Goal: Task Accomplishment & Management: Manage account settings

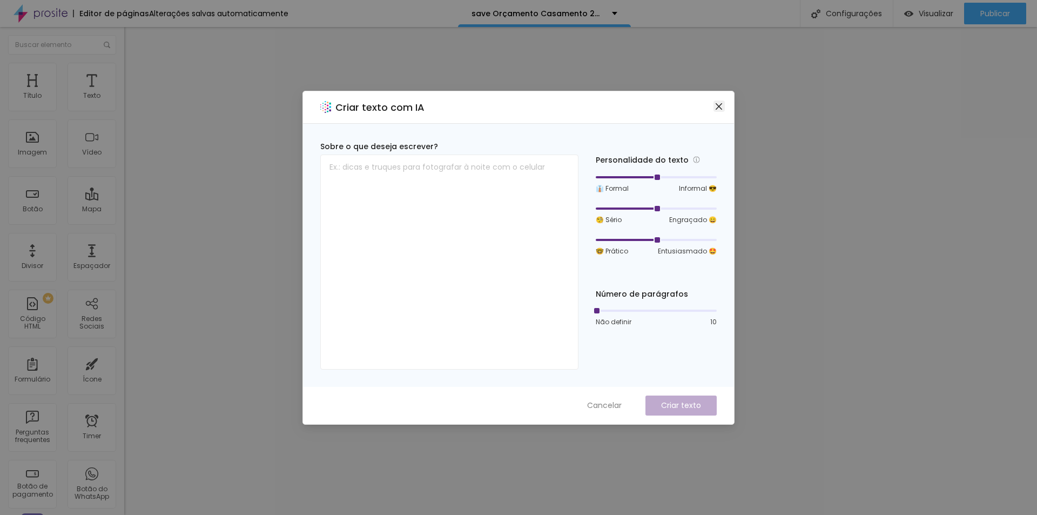
click at [723, 108] on icon "close" at bounding box center [719, 106] width 9 height 9
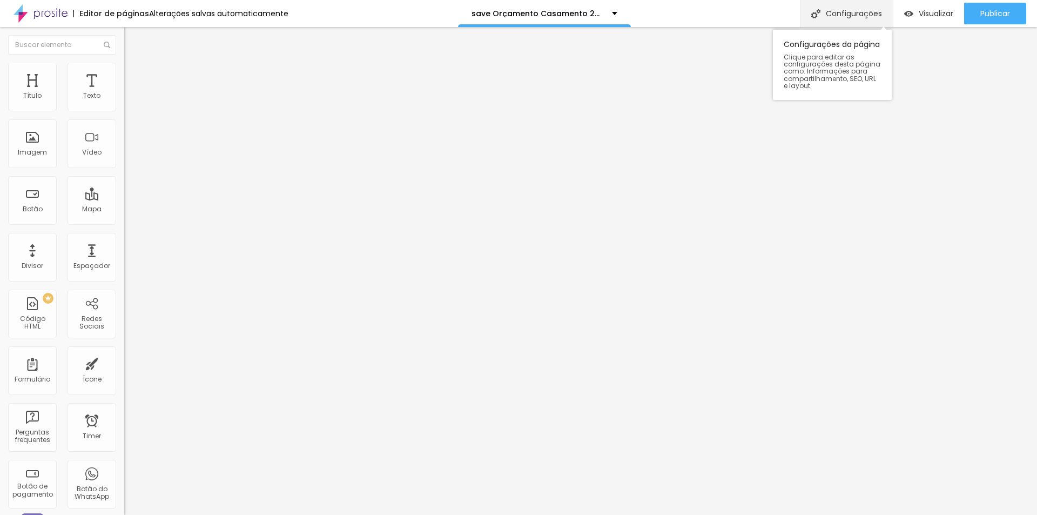
click at [835, 3] on div "Configurações" at bounding box center [846, 13] width 93 height 27
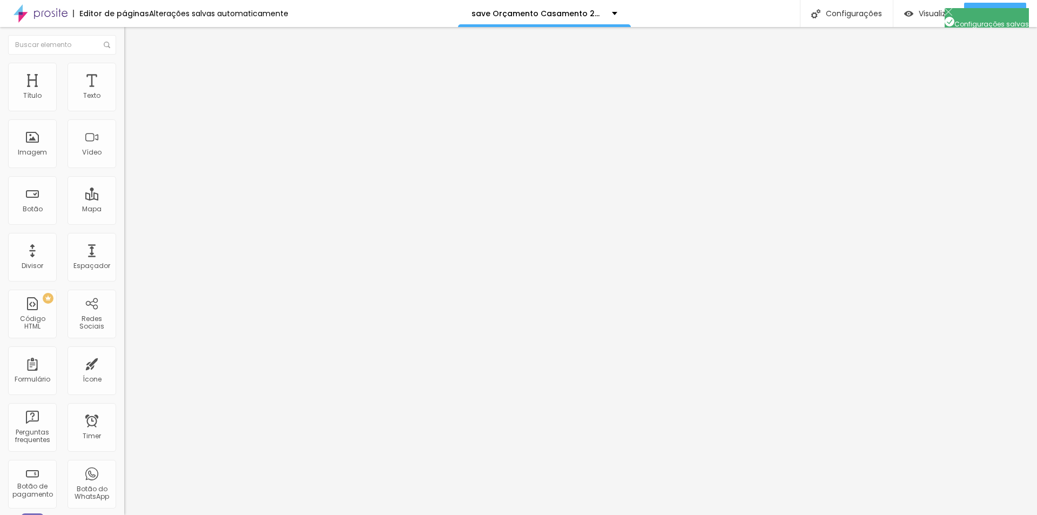
click at [992, 18] on span "Publicar" at bounding box center [996, 13] width 30 height 9
click at [907, 14] on img "button" at bounding box center [908, 13] width 9 height 9
click at [1015, 19] on button "Publicar" at bounding box center [995, 14] width 62 height 22
